Goal: Navigation & Orientation: Understand site structure

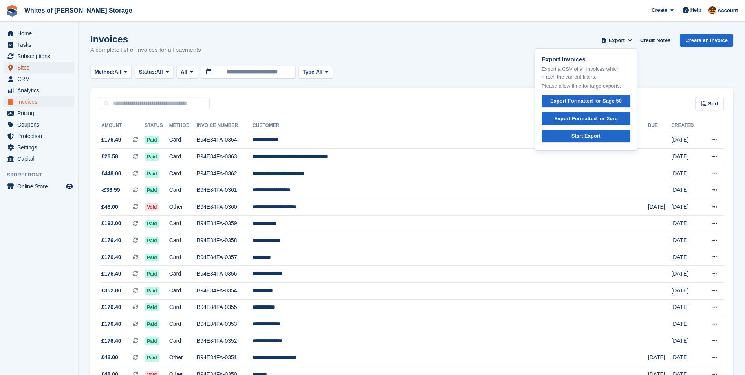
click at [24, 69] on span "Sites" at bounding box center [40, 67] width 47 height 11
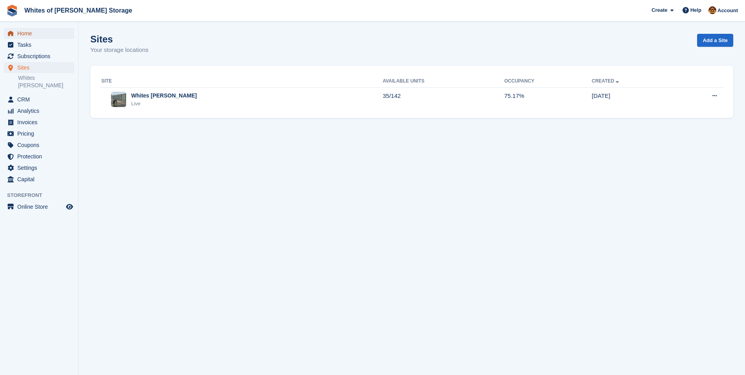
click at [23, 34] on span "Home" at bounding box center [40, 33] width 47 height 11
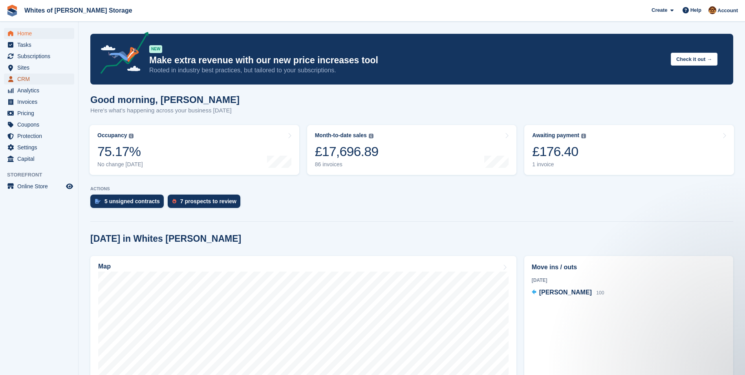
click at [23, 78] on span "CRM" at bounding box center [40, 78] width 47 height 11
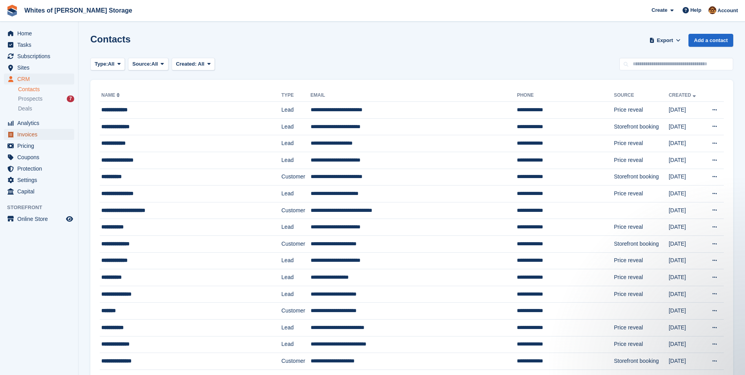
click at [25, 134] on span "Invoices" at bounding box center [40, 134] width 47 height 11
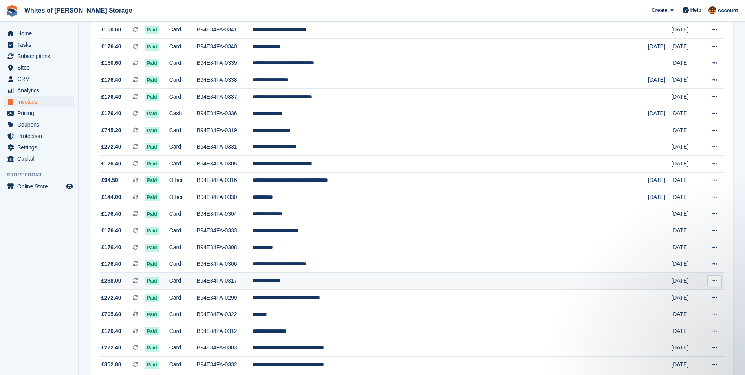
scroll to position [485, 0]
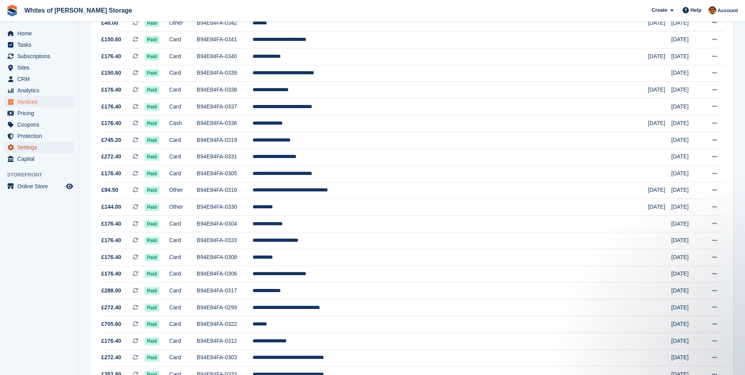
click at [26, 147] on span "Settings" at bounding box center [40, 147] width 47 height 11
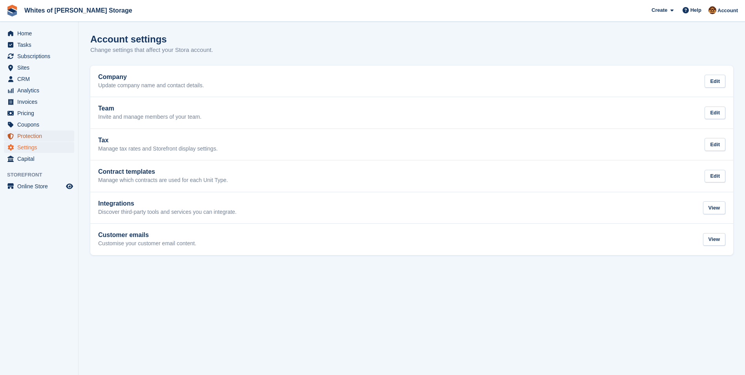
click at [27, 136] on span "Protection" at bounding box center [40, 135] width 47 height 11
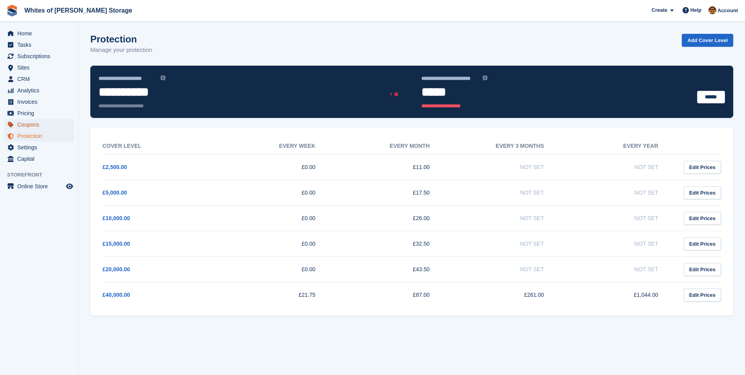
click at [26, 124] on span "Coupons" at bounding box center [40, 124] width 47 height 11
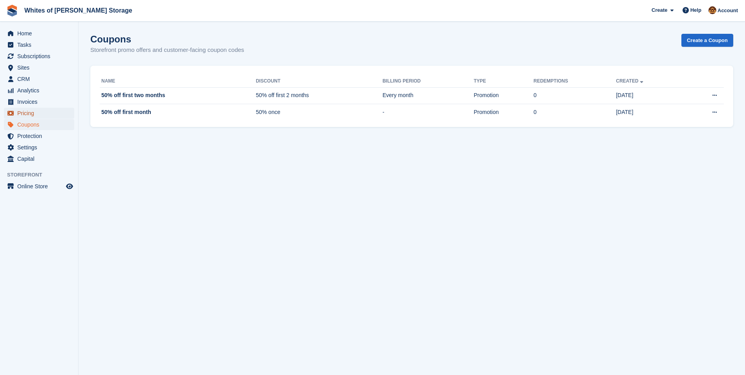
click at [24, 110] on span "Pricing" at bounding box center [40, 113] width 47 height 11
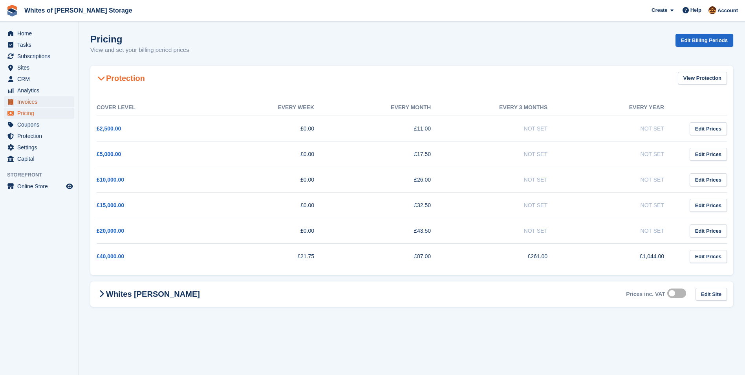
click at [23, 101] on span "Invoices" at bounding box center [40, 101] width 47 height 11
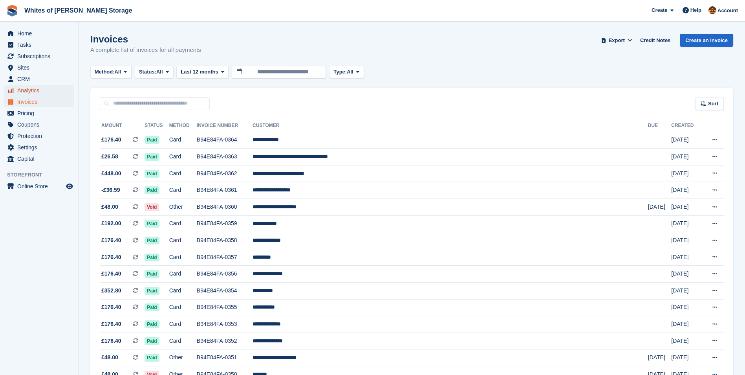
click at [36, 89] on span "Analytics" at bounding box center [40, 90] width 47 height 11
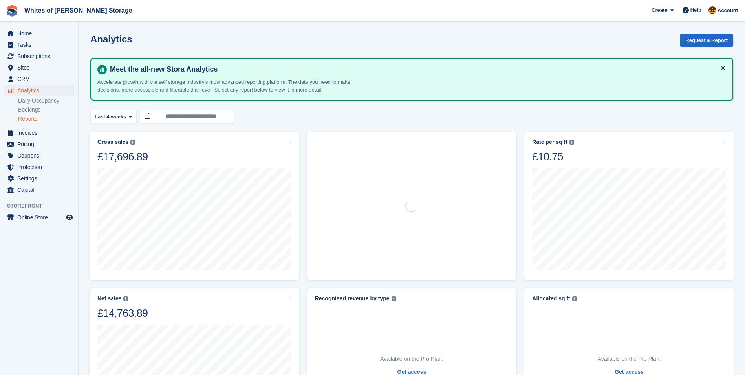
click at [27, 120] on link "Reports" at bounding box center [46, 118] width 56 height 7
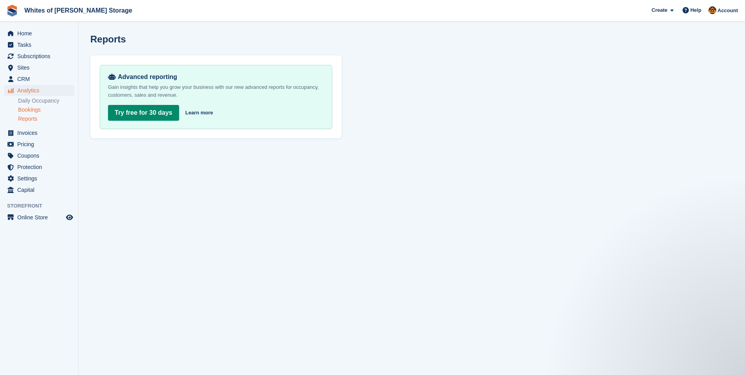
click at [25, 110] on link "Bookings" at bounding box center [46, 109] width 56 height 7
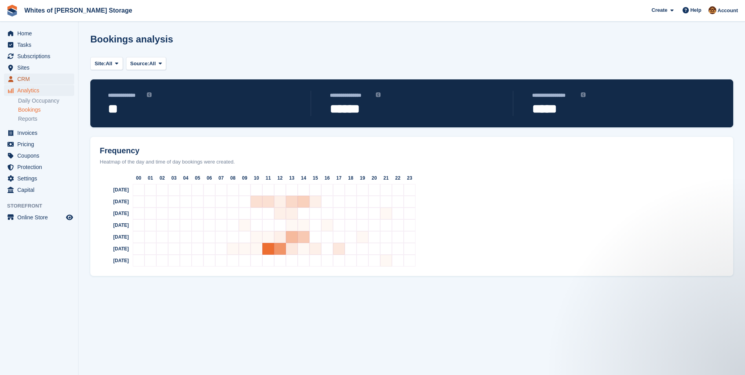
click at [22, 79] on span "CRM" at bounding box center [40, 78] width 47 height 11
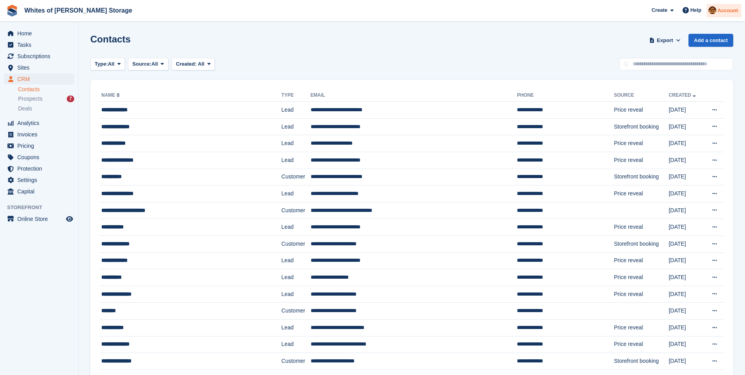
click at [727, 13] on span "Account" at bounding box center [728, 11] width 20 height 8
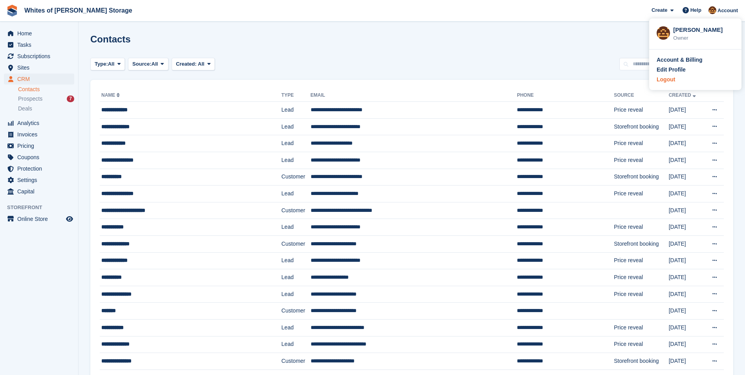
click at [666, 80] on div "Logout" at bounding box center [666, 79] width 18 height 8
